Goal: Information Seeking & Learning: Learn about a topic

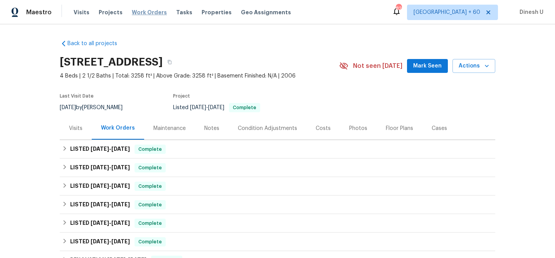
click at [141, 13] on span "Work Orders" at bounding box center [149, 12] width 35 height 8
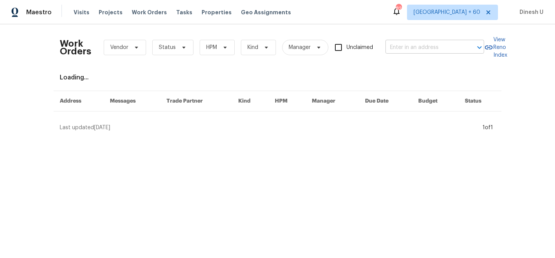
click at [417, 47] on input "text" at bounding box center [423, 48] width 77 height 12
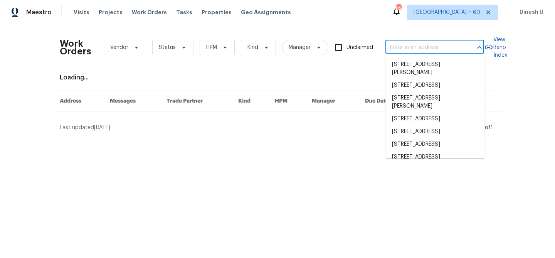
paste input "1508 Rosson Rd, Little Elm, TX 75068"
type input "1508 Rosson Rd, Little Elm, TX 75068"
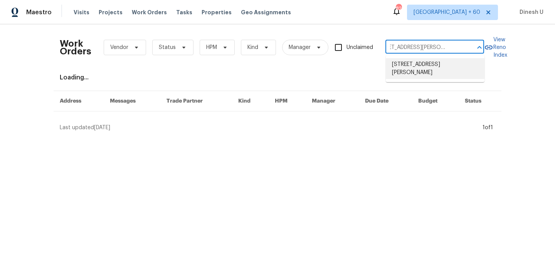
click at [409, 64] on li "1508 Rosson Rd, Little Elm, TX 75068" at bounding box center [435, 68] width 99 height 21
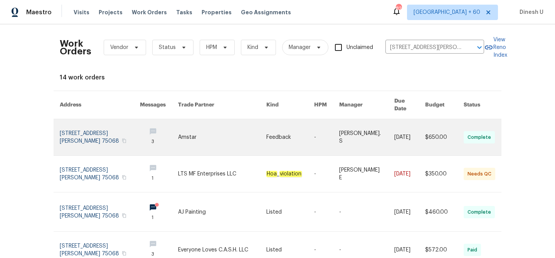
click at [67, 126] on link at bounding box center [100, 137] width 80 height 36
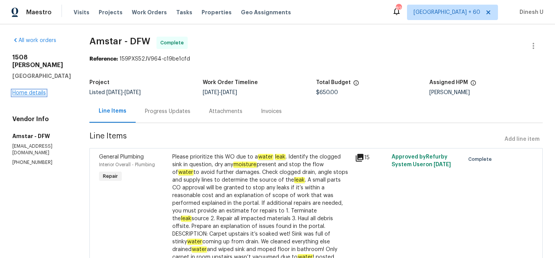
click at [25, 93] on link "Home details" at bounding box center [29, 92] width 34 height 5
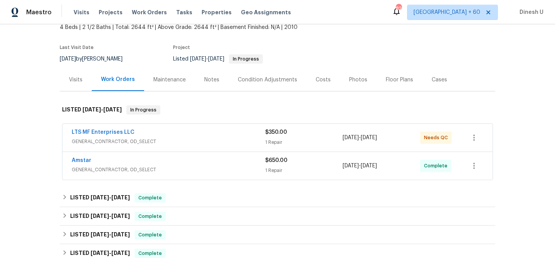
scroll to position [55, 0]
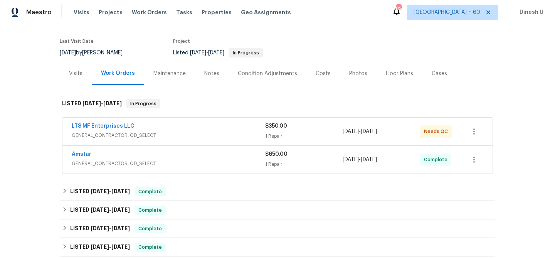
click at [274, 136] on div "1 Repair" at bounding box center [303, 136] width 77 height 8
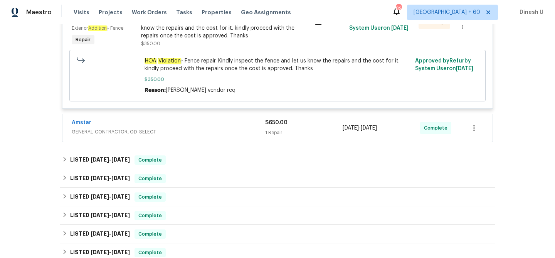
scroll to position [229, 0]
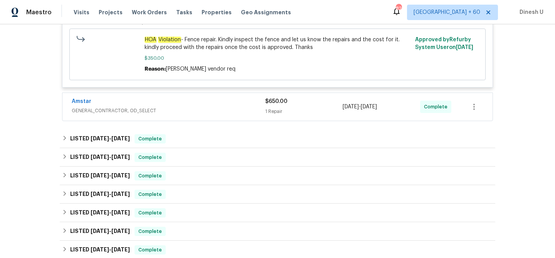
click at [278, 112] on div "1 Repair" at bounding box center [303, 112] width 77 height 8
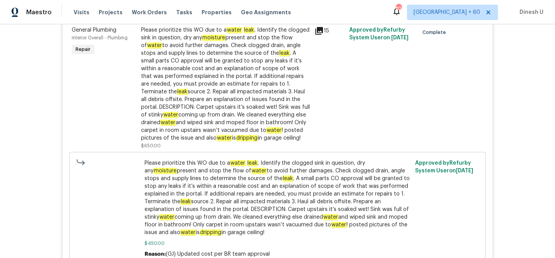
scroll to position [303, 0]
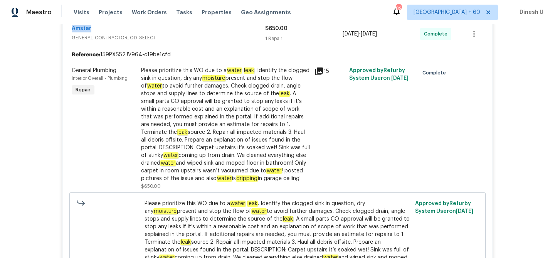
click at [320, 71] on icon at bounding box center [319, 71] width 8 height 8
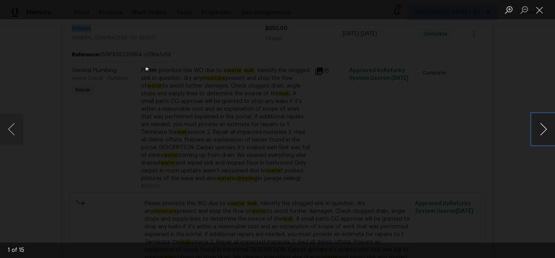
click at [542, 130] on button "Next image" at bounding box center [543, 129] width 23 height 31
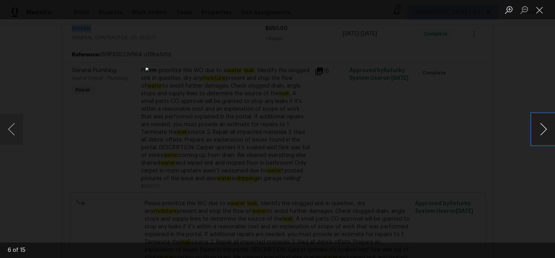
click at [542, 130] on button "Next image" at bounding box center [543, 129] width 23 height 31
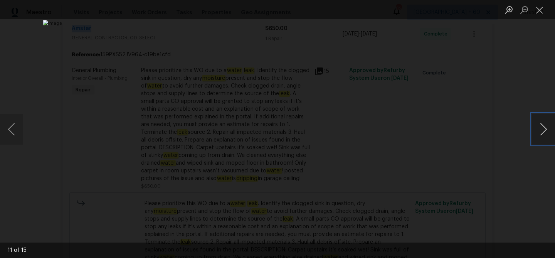
click at [542, 130] on button "Next image" at bounding box center [543, 129] width 23 height 31
click at [541, 8] on button "Close lightbox" at bounding box center [539, 9] width 15 height 13
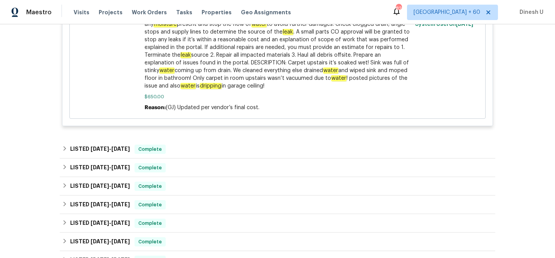
scroll to position [607, 0]
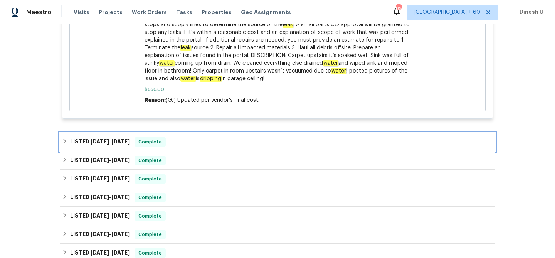
click at [124, 144] on span "7/17/25" at bounding box center [120, 141] width 19 height 5
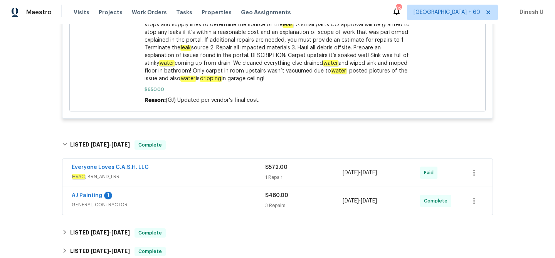
click at [265, 176] on div "1 Repair" at bounding box center [303, 177] width 77 height 8
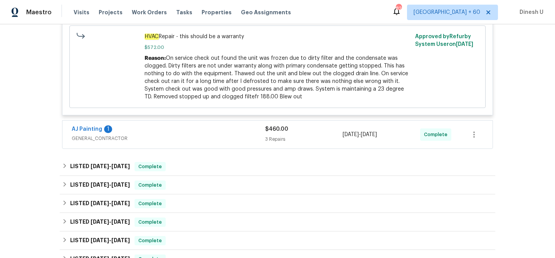
scroll to position [838, 0]
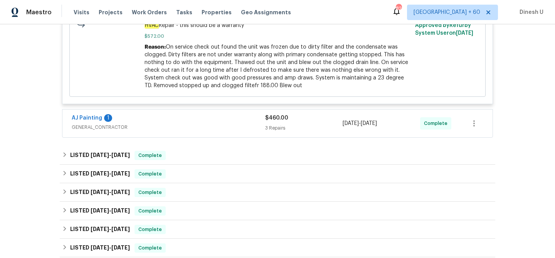
click at [274, 132] on div "3 Repairs" at bounding box center [303, 128] width 77 height 8
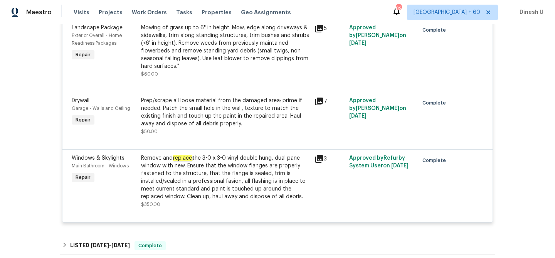
scroll to position [973, 0]
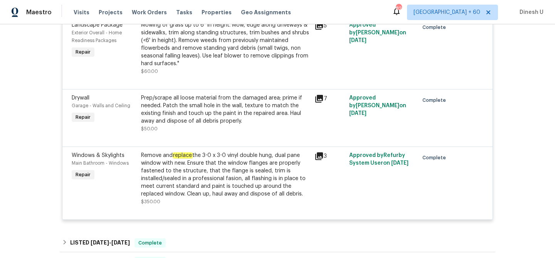
click at [320, 101] on icon at bounding box center [319, 98] width 9 height 9
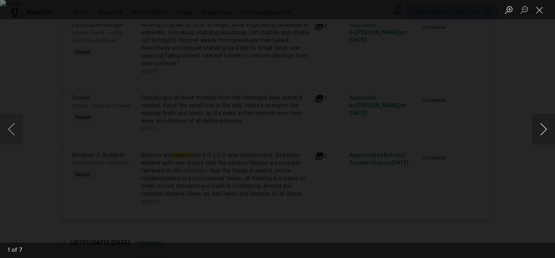
click at [545, 130] on button "Next image" at bounding box center [543, 129] width 23 height 31
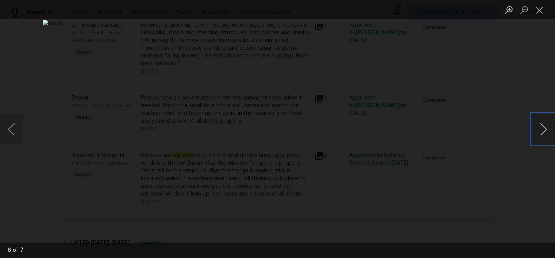
click at [545, 130] on button "Next image" at bounding box center [543, 129] width 23 height 31
click at [542, 10] on button "Close lightbox" at bounding box center [539, 9] width 15 height 13
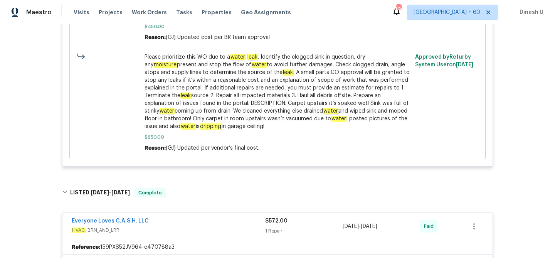
scroll to position [0, 0]
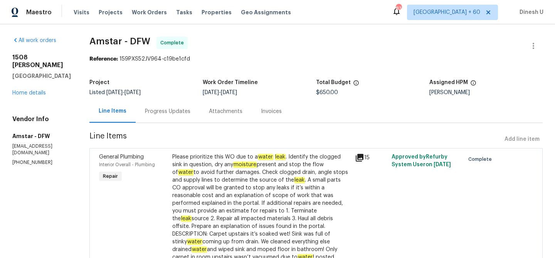
click at [148, 111] on div "Progress Updates" at bounding box center [167, 112] width 45 height 8
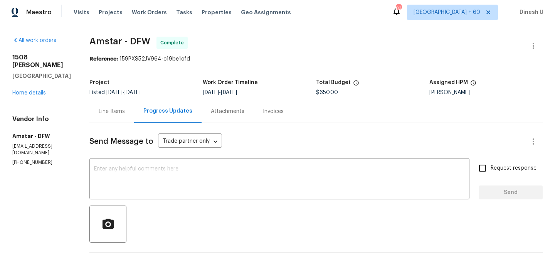
click at [107, 109] on div "Line Items" at bounding box center [112, 112] width 26 height 8
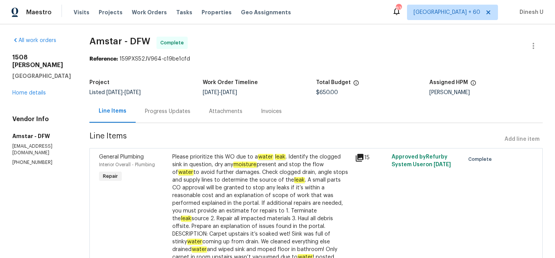
click at [359, 154] on icon at bounding box center [360, 158] width 8 height 8
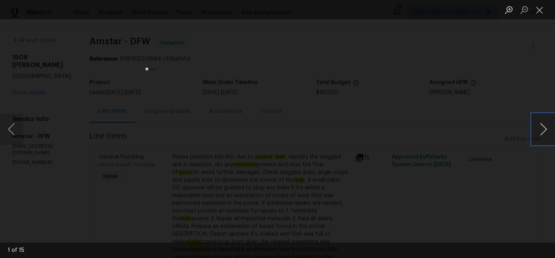
click at [539, 128] on button "Next image" at bounding box center [543, 129] width 23 height 31
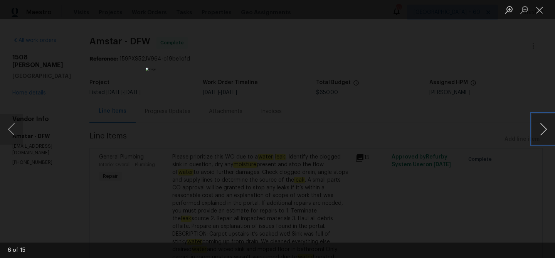
click at [539, 128] on button "Next image" at bounding box center [543, 129] width 23 height 31
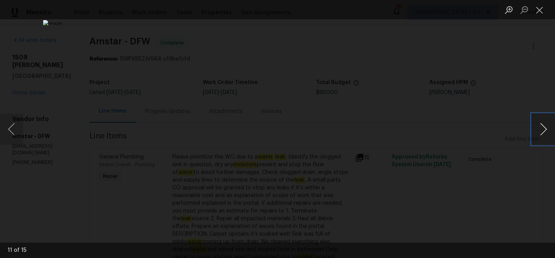
click at [539, 128] on button "Next image" at bounding box center [543, 129] width 23 height 31
click at [539, 7] on button "Close lightbox" at bounding box center [539, 9] width 15 height 13
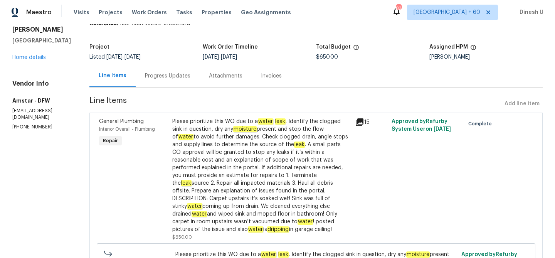
scroll to position [18, 0]
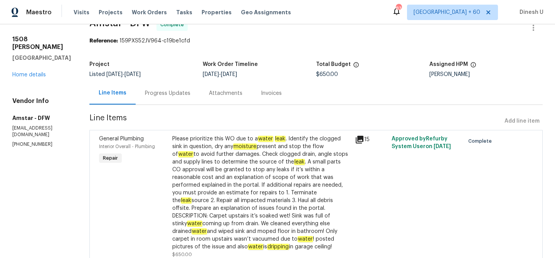
click at [147, 90] on div "Progress Updates" at bounding box center [167, 93] width 45 height 8
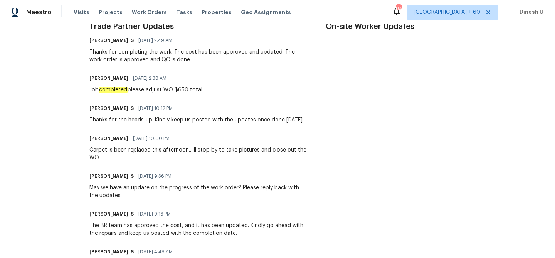
scroll to position [224, 0]
